Goal: Task Accomplishment & Management: Manage account settings

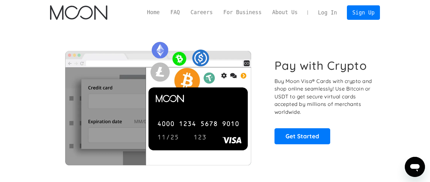
click at [324, 17] on link "Log In" at bounding box center [327, 13] width 30 height 14
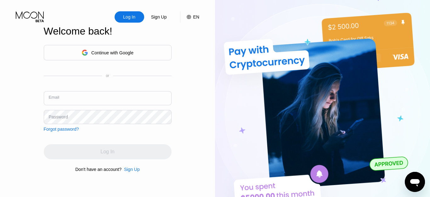
click at [93, 100] on input "text" at bounding box center [108, 98] width 128 height 14
type input "[EMAIL_ADDRESS][DOMAIN_NAME]"
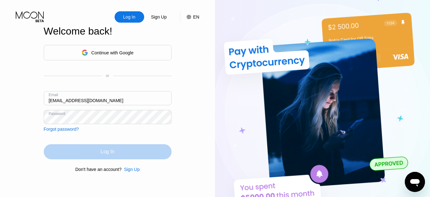
click at [116, 154] on div "Log In" at bounding box center [108, 151] width 128 height 15
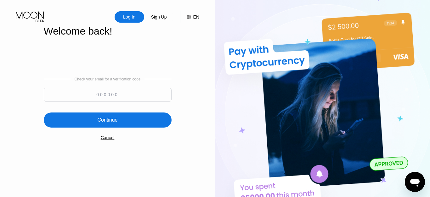
paste input "908363"
type input "908363"
click at [122, 122] on div "Continue" at bounding box center [108, 120] width 128 height 15
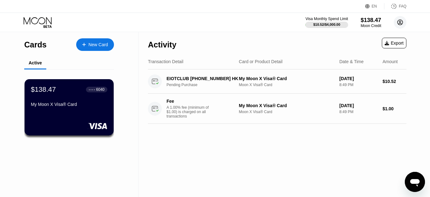
click at [400, 21] on icon at bounding box center [400, 22] width 13 height 13
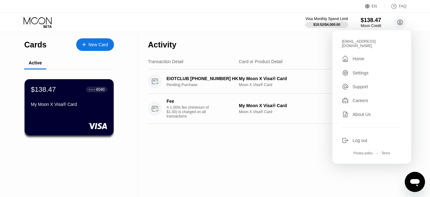
click at [358, 138] on div "Log out" at bounding box center [359, 140] width 15 height 5
